Goal: Transaction & Acquisition: Purchase product/service

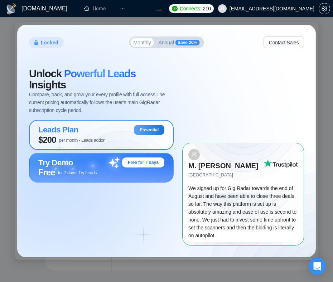
click at [112, 125] on div "Leads Plan Essential" at bounding box center [101, 130] width 126 height 10
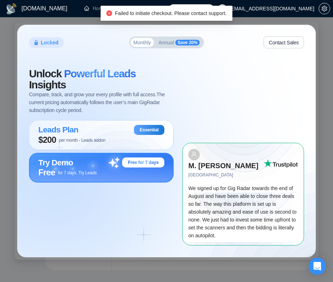
click at [98, 168] on div "Free for 7 days. Try Leads" at bounding box center [101, 172] width 126 height 10
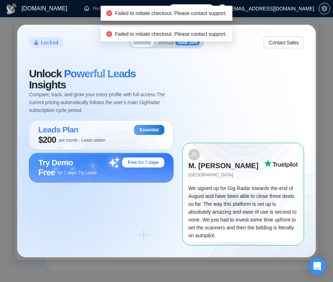
click at [161, 45] on span "Annual" at bounding box center [166, 42] width 16 height 5
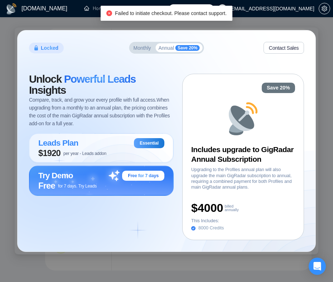
click at [141, 46] on span "Monthly" at bounding box center [142, 47] width 18 height 5
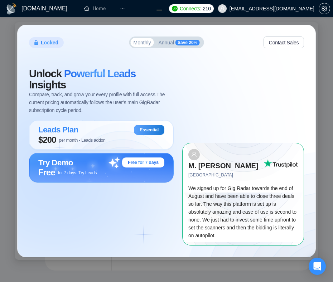
click at [182, 45] on span "Save 20%" at bounding box center [187, 43] width 24 height 6
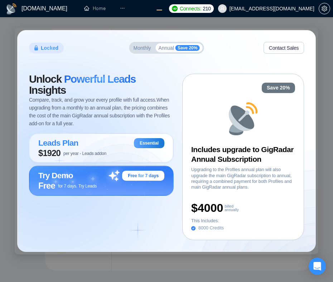
click at [139, 48] on span "Monthly" at bounding box center [142, 47] width 18 height 5
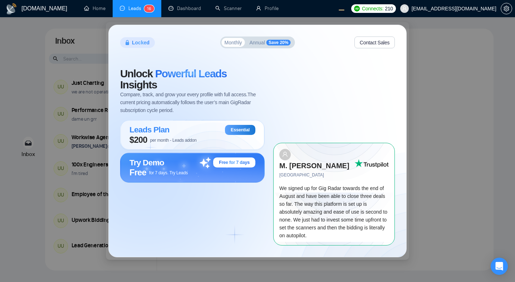
click at [60, 113] on div "Locked Monthly Annual Save 20% Contact Sales Unlock Powerful Leads Insights Com…" at bounding box center [257, 141] width 515 height 282
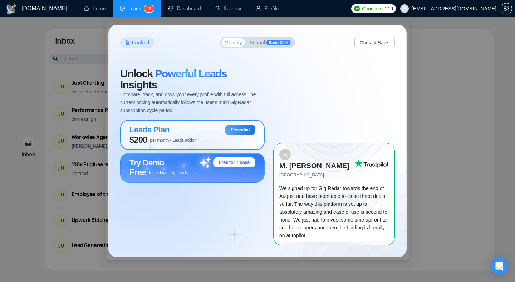
click at [195, 138] on span "per month - Leads addon" at bounding box center [173, 140] width 46 height 5
click at [197, 168] on div "Free for 7 days. Try Leads" at bounding box center [192, 172] width 126 height 10
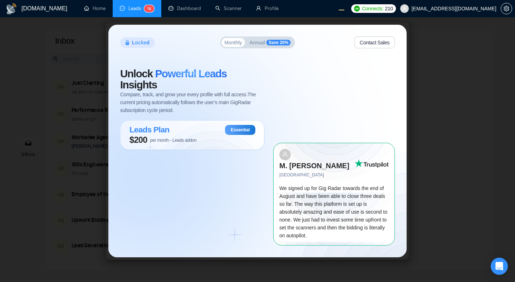
click at [260, 47] on button "Annual Save 20%" at bounding box center [269, 42] width 47 height 9
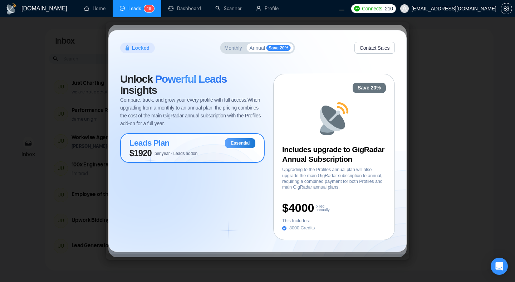
click at [197, 151] on span "per year - Leads addon" at bounding box center [175, 153] width 43 height 5
click at [375, 48] on button "Contact Sales" at bounding box center [374, 48] width 40 height 12
click at [226, 48] on span "Monthly" at bounding box center [234, 47] width 18 height 5
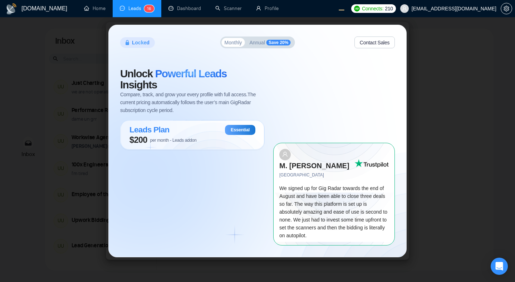
click at [261, 45] on span "Annual" at bounding box center [257, 42] width 16 height 5
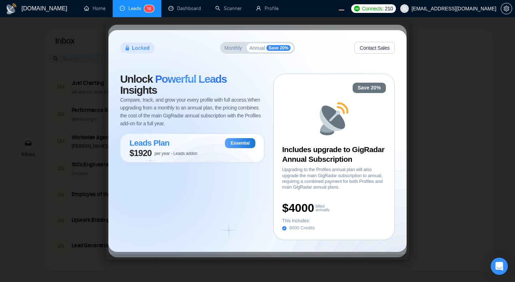
click at [82, 92] on div "Locked Monthly Annual Save 20% Contact Sales Unlock Powerful Leads Insights Com…" at bounding box center [257, 141] width 515 height 282
click at [331, 121] on icon at bounding box center [332, 116] width 23 height 23
click at [317, 136] on div "Save 20% Includes upgrade to GigRadar Annual Subscription Upgrading to the Prof…" at bounding box center [334, 157] width 122 height 166
click at [205, 148] on div "$1920 per year - Leads addon" at bounding box center [192, 153] width 126 height 10
click at [346, 129] on icon at bounding box center [334, 119] width 34 height 34
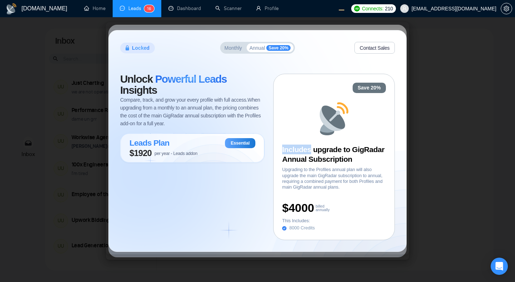
click at [346, 129] on icon at bounding box center [334, 119] width 34 height 34
click at [364, 46] on button "Contact Sales" at bounding box center [374, 48] width 40 height 12
click at [233, 49] on span "Monthly" at bounding box center [234, 47] width 18 height 5
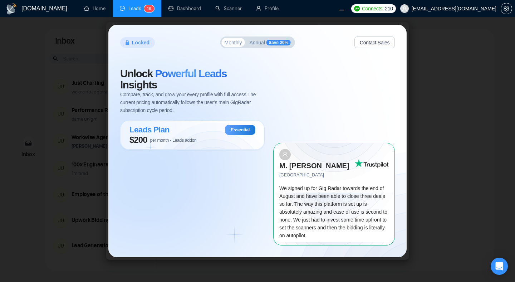
click at [253, 45] on span "Annual" at bounding box center [257, 42] width 16 height 5
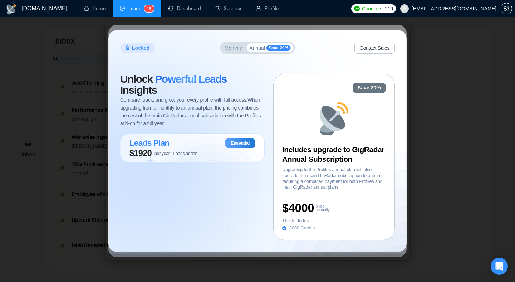
click at [219, 180] on div "Unlock Powerful Leads Insights Compare, track, and grow your every profile with…" at bounding box center [196, 157] width 153 height 166
click at [197, 151] on span "per year - Leads addon" at bounding box center [175, 153] width 43 height 5
click at [225, 49] on span "Monthly" at bounding box center [234, 47] width 18 height 5
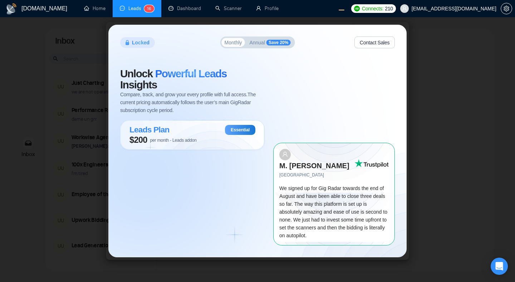
click at [262, 45] on span "Annual" at bounding box center [257, 42] width 16 height 5
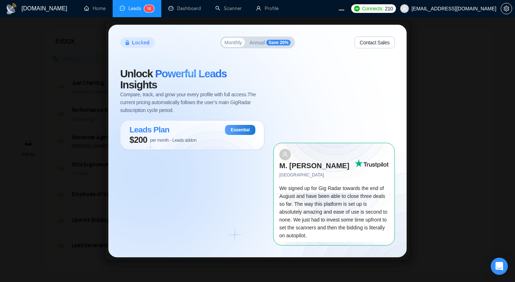
click at [267, 45] on span "Save 20%" at bounding box center [278, 43] width 24 height 6
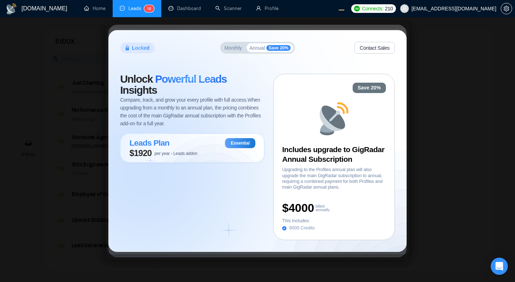
click at [222, 46] on button "Monthly" at bounding box center [233, 47] width 23 height 9
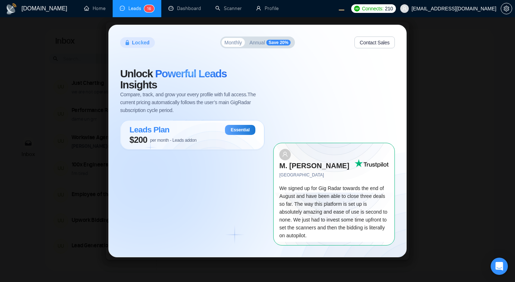
click at [253, 45] on span "Annual" at bounding box center [257, 42] width 16 height 5
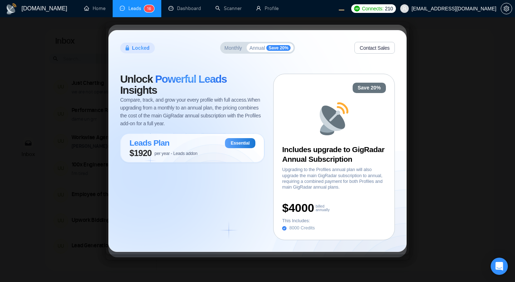
click at [214, 52] on div "Locked Monthly Annual Save 20% Contact Sales" at bounding box center [257, 48] width 275 height 12
click at [230, 48] on span "Monthly" at bounding box center [234, 47] width 18 height 5
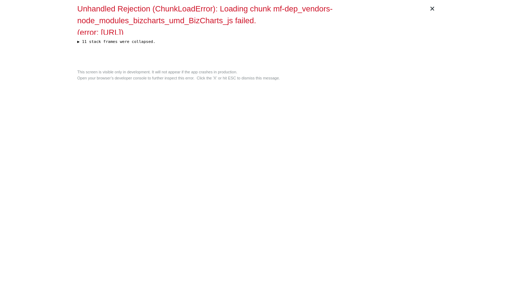
click at [225, 182] on div "× Unhandled Rejection (ChunkLoadError): Loading chunk mf-dep_vendors-node_modul…" at bounding box center [257, 141] width 366 height 282
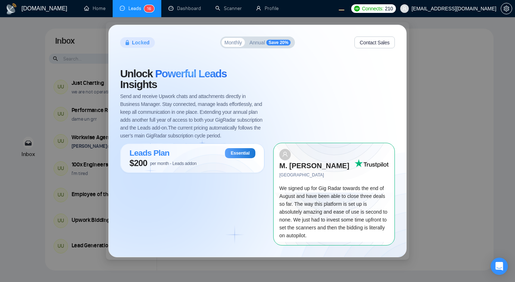
click at [261, 45] on span "Annual" at bounding box center [257, 42] width 16 height 5
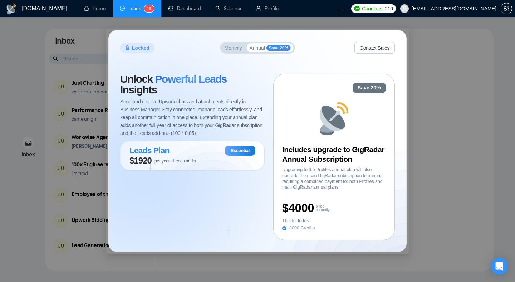
click at [228, 48] on span "Monthly" at bounding box center [234, 47] width 18 height 5
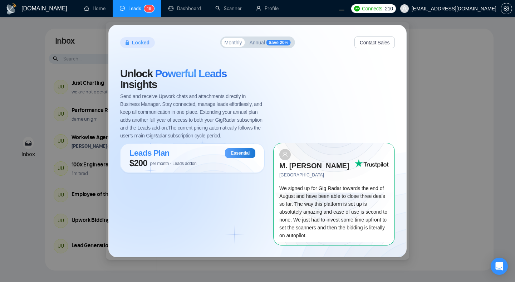
click at [255, 45] on span "Annual" at bounding box center [257, 42] width 16 height 5
click at [253, 41] on div "Locked Monthly Annual Save 20% Contact Sales Unlock Powerful Leads Insights Sen…" at bounding box center [257, 140] width 297 height 231
click at [255, 45] on span "Annual" at bounding box center [257, 42] width 16 height 5
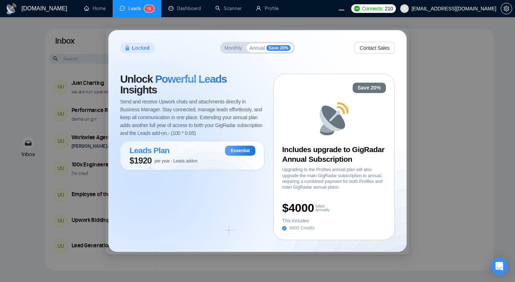
click at [232, 48] on span "Monthly" at bounding box center [234, 47] width 18 height 5
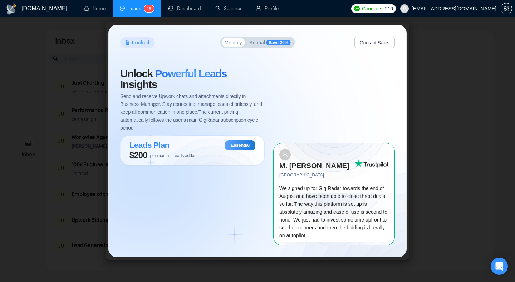
click at [258, 45] on span "Annual" at bounding box center [257, 42] width 16 height 5
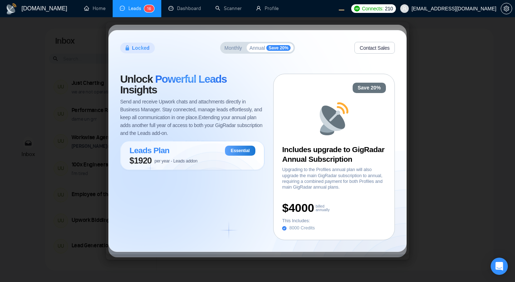
click at [207, 198] on div "Unlock Powerful Leads Insights Send and receive Upwork chats and attachments di…" at bounding box center [196, 157] width 153 height 166
click at [235, 49] on span "Monthly" at bounding box center [234, 47] width 18 height 5
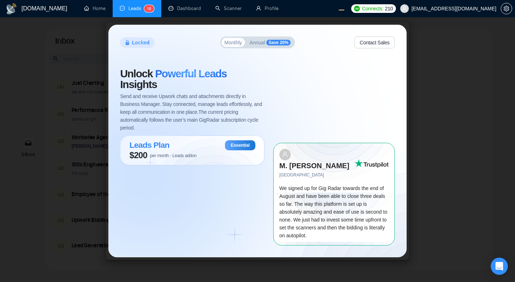
click at [210, 175] on div "Unlock Powerful Leads Insights Send and receive Upwork chats and attachments di…" at bounding box center [196, 156] width 153 height 177
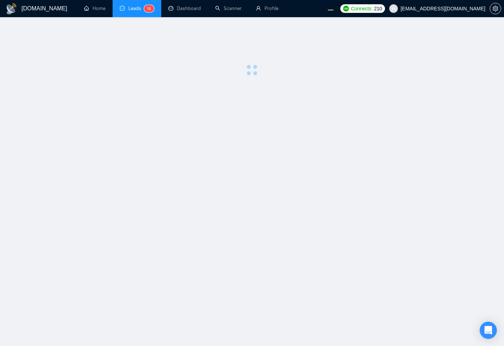
click at [332, 172] on main at bounding box center [251, 182] width 481 height 306
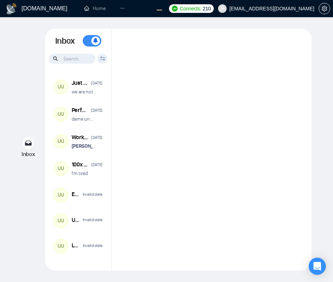
click at [272, 150] on div at bounding box center [212, 150] width 200 height 242
click at [243, 115] on div at bounding box center [212, 150] width 200 height 242
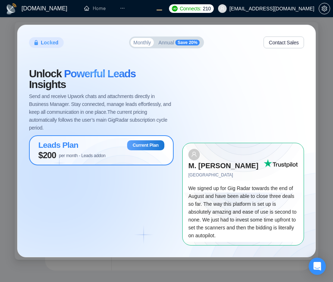
click at [85, 181] on div "Unlock Powerful Leads Insights Send and receive Upwork chats and attachments di…" at bounding box center [105, 156] width 153 height 177
click at [98, 140] on div "Leads Plan Current Plan" at bounding box center [101, 145] width 126 height 10
click at [163, 45] on span "Annual" at bounding box center [166, 42] width 16 height 5
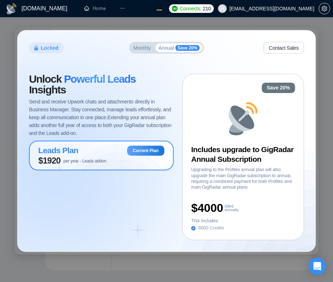
click at [141, 49] on span "Monthly" at bounding box center [142, 47] width 18 height 5
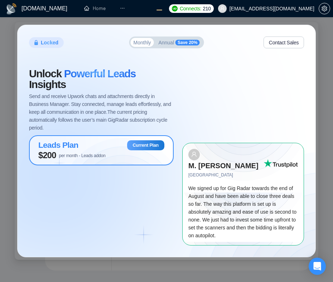
click at [97, 163] on div "Unlock Powerful Leads Insights Send and receive Upwork chats and attachments di…" at bounding box center [105, 156] width 153 height 177
click at [95, 150] on span "$200 per month - Leads addon" at bounding box center [71, 155] width 67 height 10
click at [91, 103] on span "Send and receive Upwork chats and attachments directly in Business Manager. Sta…" at bounding box center [101, 111] width 144 height 39
click at [85, 79] on span "Powerful Leads" at bounding box center [100, 74] width 72 height 12
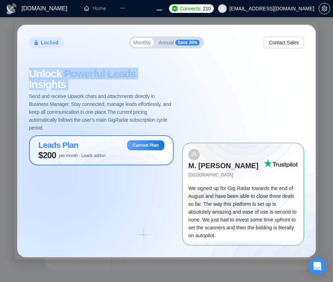
click at [85, 79] on span "Powerful Leads" at bounding box center [100, 74] width 72 height 12
click at [156, 171] on div "Unlock Powerful Leads Insights Send and receive Upwork chats and attachments di…" at bounding box center [105, 156] width 153 height 177
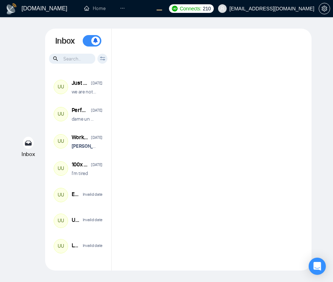
click at [271, 113] on div at bounding box center [212, 150] width 200 height 242
click at [170, 106] on div at bounding box center [212, 150] width 200 height 242
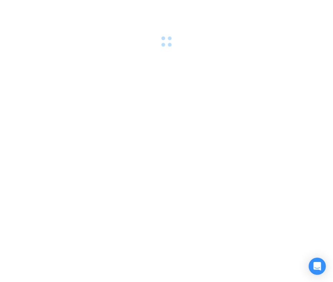
click at [164, 147] on div at bounding box center [166, 141] width 333 height 282
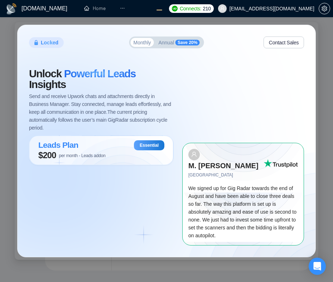
click at [144, 187] on div "Unlock Powerful Leads Insights Send and receive Upwork chats and attachments di…" at bounding box center [105, 156] width 153 height 177
click at [167, 45] on span "Annual" at bounding box center [166, 42] width 16 height 5
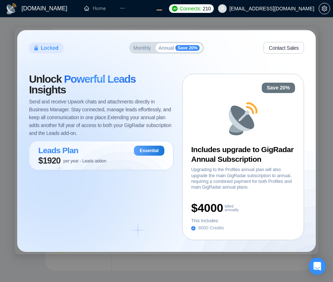
click at [141, 48] on span "Monthly" at bounding box center [142, 47] width 18 height 5
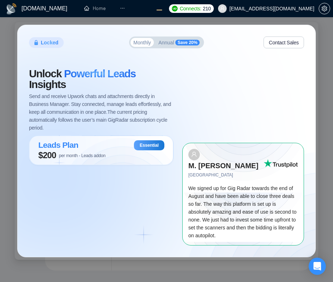
click at [123, 177] on div "Unlock Powerful Leads Insights Send and receive Upwork chats and attachments di…" at bounding box center [105, 156] width 153 height 177
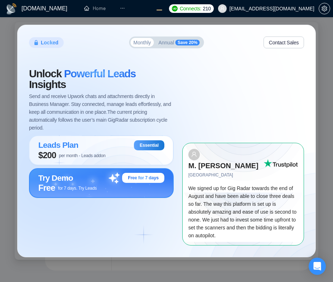
click at [104, 183] on div "Free for 7 days. Try Leads" at bounding box center [101, 188] width 126 height 10
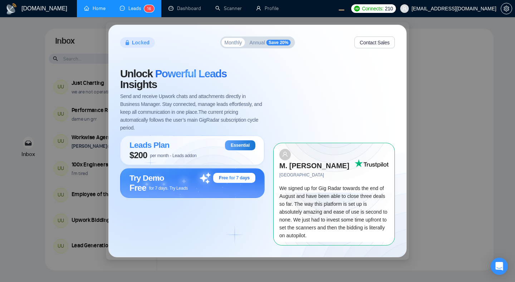
click at [93, 9] on link "Home" at bounding box center [94, 8] width 21 height 6
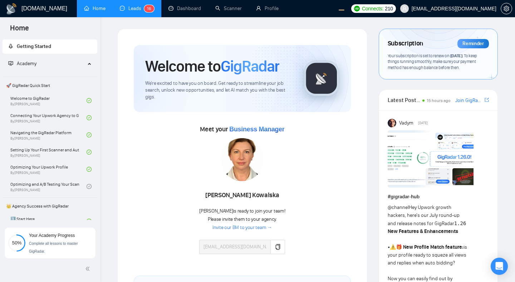
click at [123, 11] on link "Leads 1 6" at bounding box center [137, 8] width 34 height 6
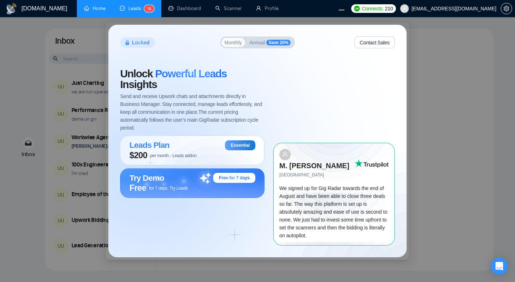
click at [26, 116] on div "Locked Monthly Annual Save 20% Contact Sales Unlock Powerful Leads Insights Sen…" at bounding box center [257, 141] width 515 height 282
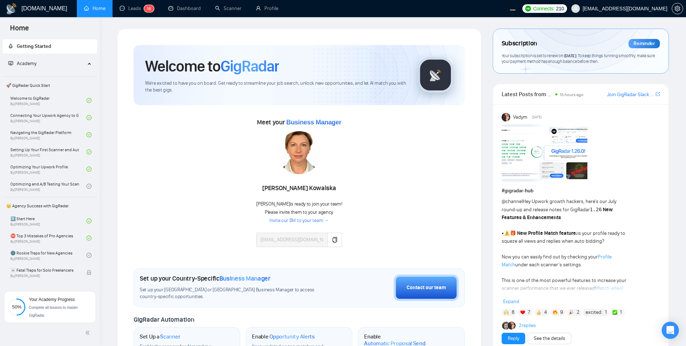
click at [203, 174] on div "Meet your Business Manager Agnieszka Kowalska Agnieszka is ready to join your t…" at bounding box center [299, 186] width 331 height 138
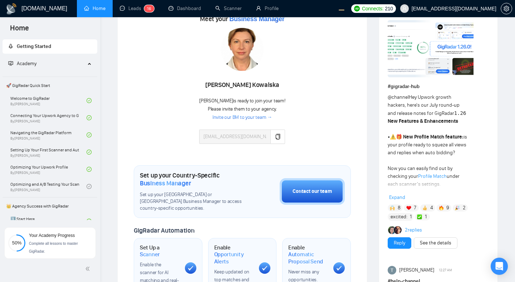
scroll to position [196, 0]
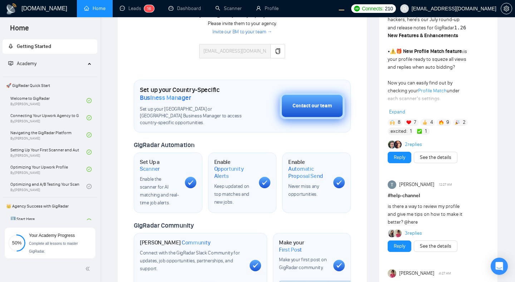
click at [312, 103] on div "Contact our team" at bounding box center [311, 106] width 39 height 8
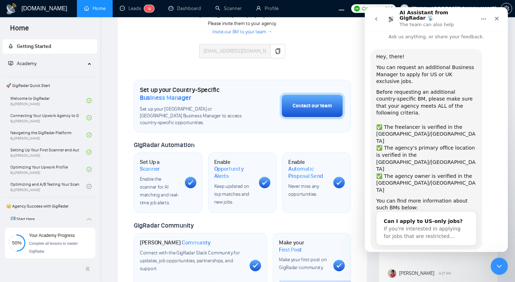
scroll to position [12, 0]
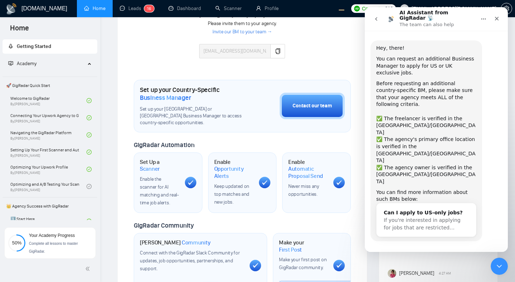
click at [376, 17] on icon "go back" at bounding box center [376, 19] width 2 height 4
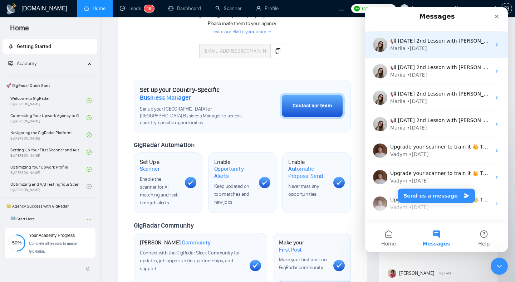
scroll to position [123, 0]
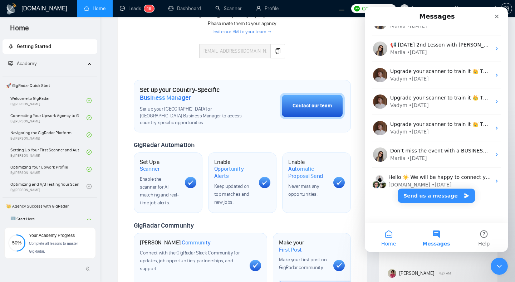
click at [382, 241] on span "Home" at bounding box center [388, 243] width 15 height 5
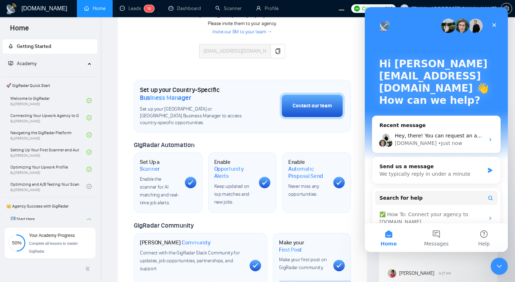
click at [447, 22] on img "Intercom messenger" at bounding box center [448, 26] width 14 height 14
click at [498, 25] on div "Close" at bounding box center [494, 25] width 13 height 13
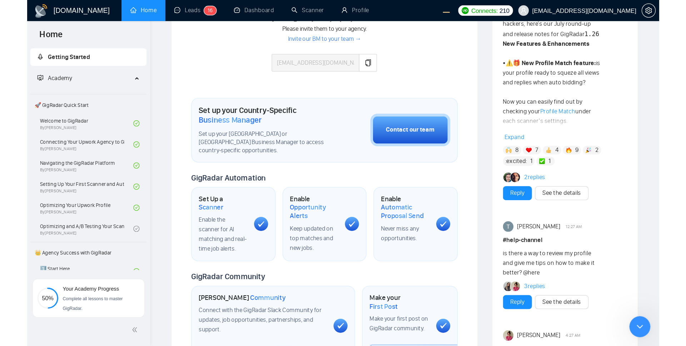
scroll to position [0, 0]
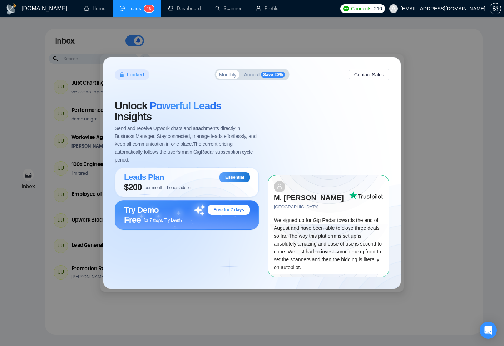
click at [450, 143] on div "Locked Monthly Annual Save 20% Contact Sales Unlock Powerful Leads Insights Sen…" at bounding box center [252, 173] width 504 height 346
click at [212, 232] on div "Unlock Powerful Leads Insights Send and receive Upwork chats and attachments di…" at bounding box center [191, 188] width 153 height 177
click at [191, 208] on div "Try Demo Free for 7 days" at bounding box center [187, 210] width 126 height 10
click at [102, 11] on link "Home" at bounding box center [94, 8] width 21 height 6
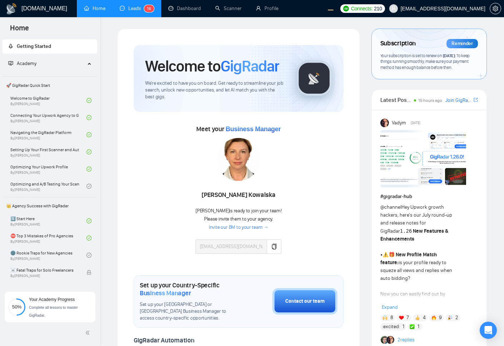
click at [128, 11] on link "Leads 1 6" at bounding box center [137, 8] width 34 height 6
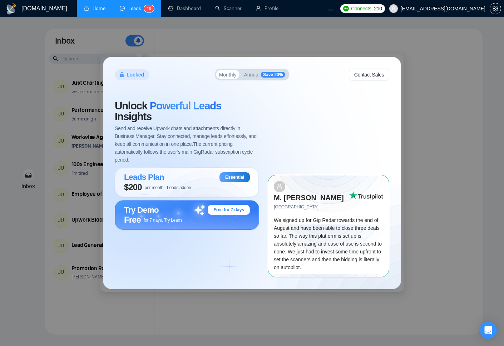
click at [331, 90] on div "Locked Monthly Annual Save 20% Contact Sales Unlock Powerful Leads Insights Sen…" at bounding box center [251, 172] width 297 height 231
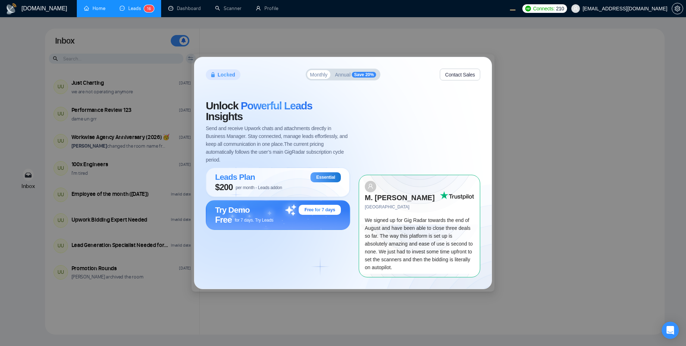
click at [330, 273] on div "Locked Monthly Annual Save 20% Contact Sales Unlock Powerful Leads Insights Sen…" at bounding box center [343, 172] width 297 height 231
click at [261, 215] on span "Free for 7 days. Try Leads" at bounding box center [244, 220] width 58 height 10
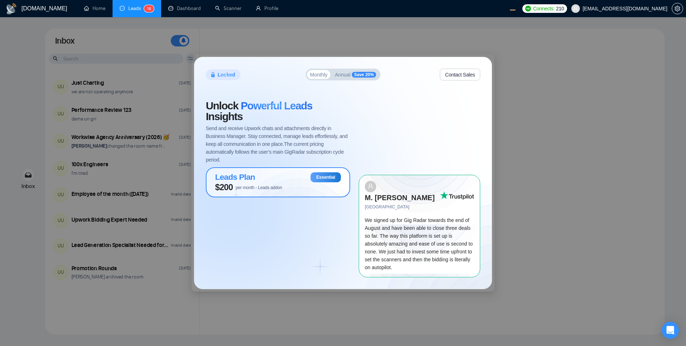
click at [267, 176] on div "Leads Plan Essential" at bounding box center [278, 177] width 126 height 10
